Goal: Navigation & Orientation: Find specific page/section

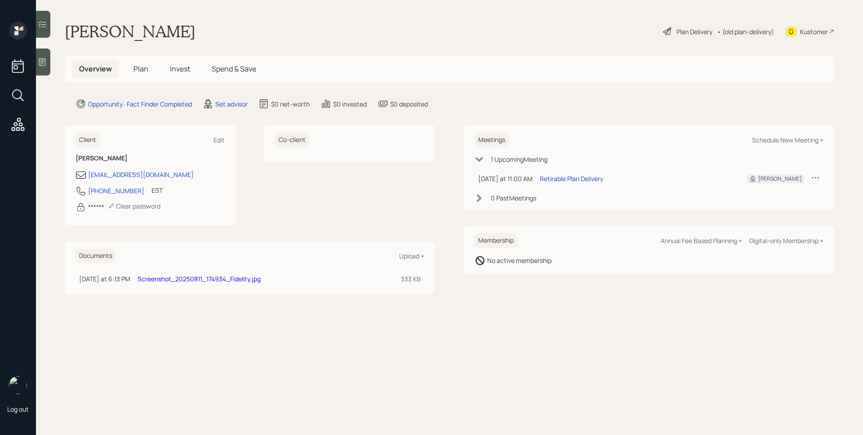
click at [44, 65] on icon at bounding box center [42, 62] width 7 height 8
